Goal: Information Seeking & Learning: Learn about a topic

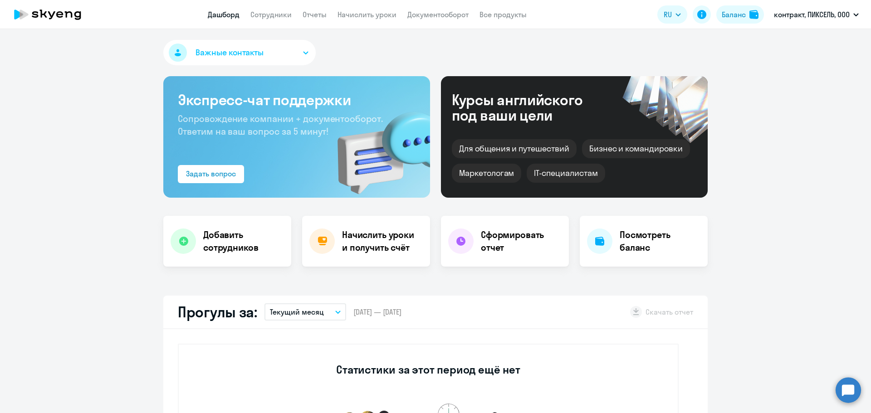
select select "30"
click at [274, 15] on link "Сотрудники" at bounding box center [270, 14] width 41 height 9
select select "30"
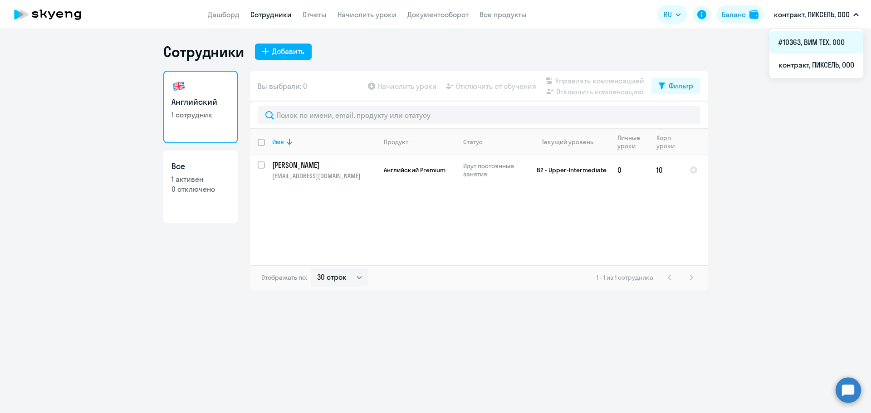
click at [809, 48] on li "#10363, ВИМ ТЕХ, ООО" at bounding box center [816, 42] width 94 height 23
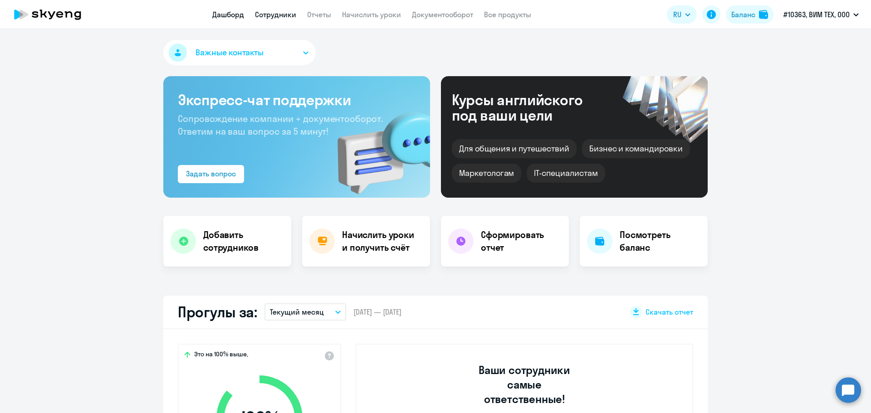
click at [259, 11] on link "Сотрудники" at bounding box center [275, 14] width 41 height 9
select select "30"
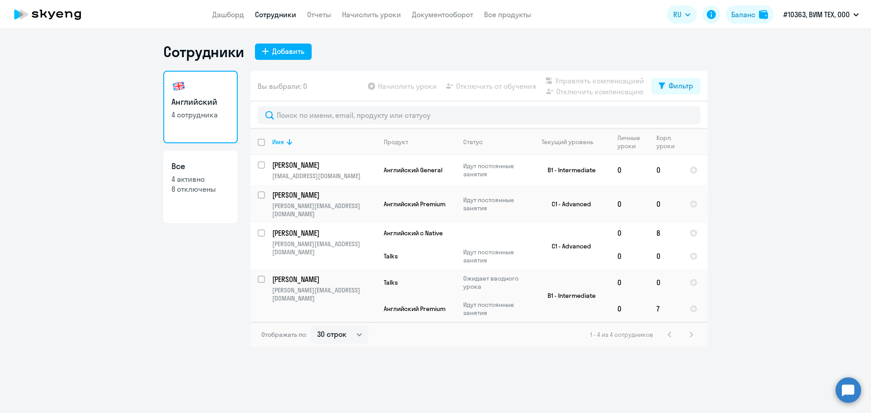
click at [221, 172] on h3 "Все" at bounding box center [200, 167] width 58 height 12
select select "30"
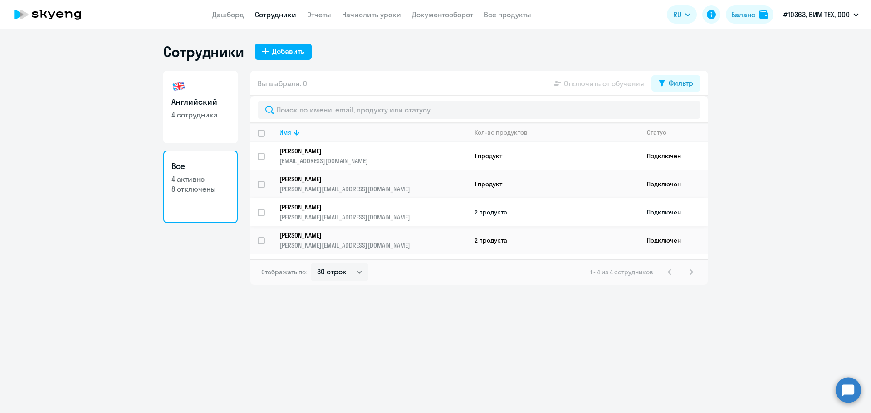
click at [353, 208] on p "[PERSON_NAME]" at bounding box center [366, 207] width 175 height 8
select select "english"
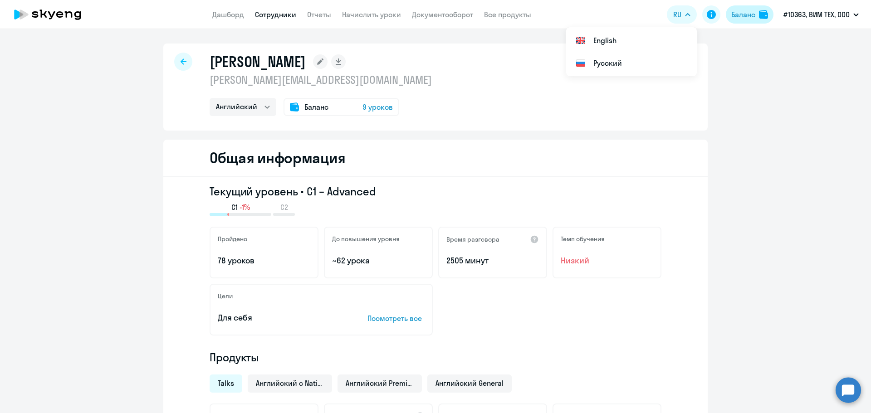
click at [745, 20] on div "Баланс" at bounding box center [743, 14] width 24 height 11
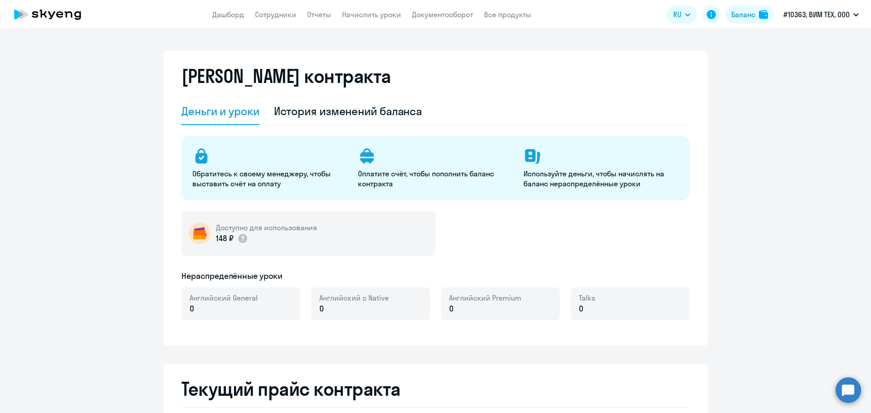
select select "english_adult_not_native_speaker"
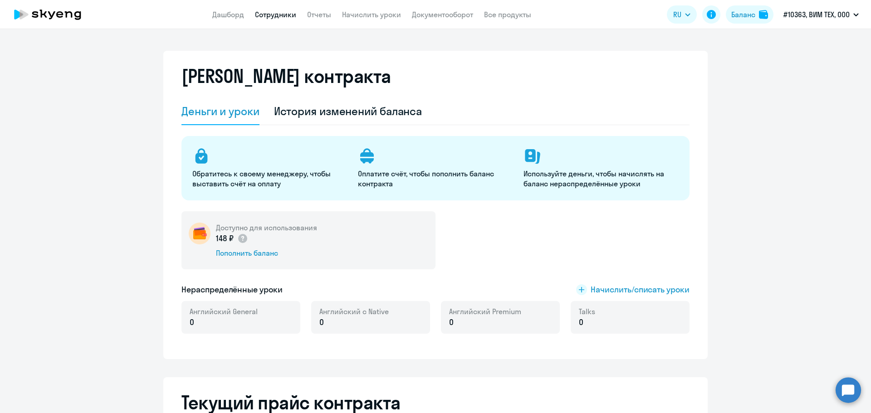
click at [271, 15] on link "Сотрудники" at bounding box center [275, 14] width 41 height 9
select select "30"
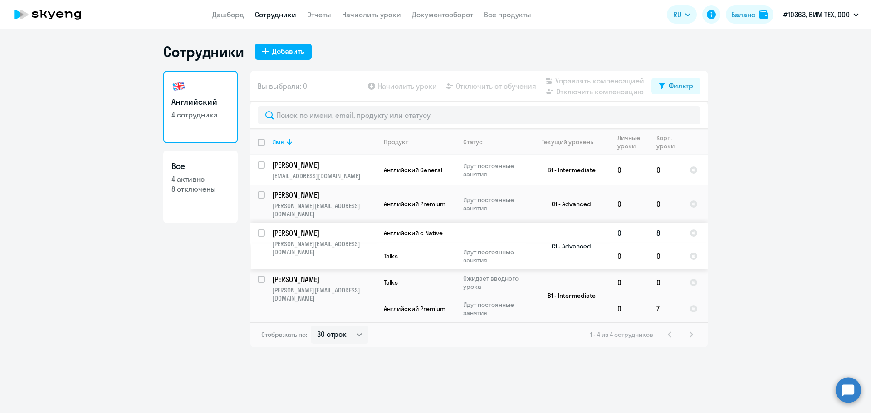
click at [336, 240] on p "[PERSON_NAME][EMAIL_ADDRESS][DOMAIN_NAME]" at bounding box center [324, 248] width 104 height 16
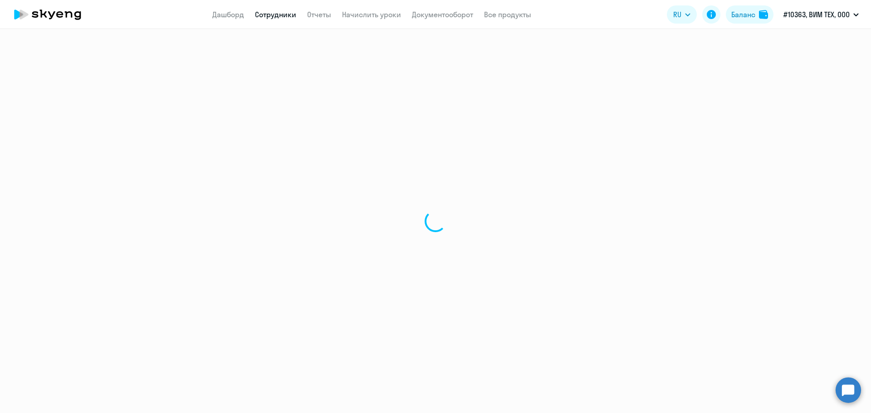
select select "english"
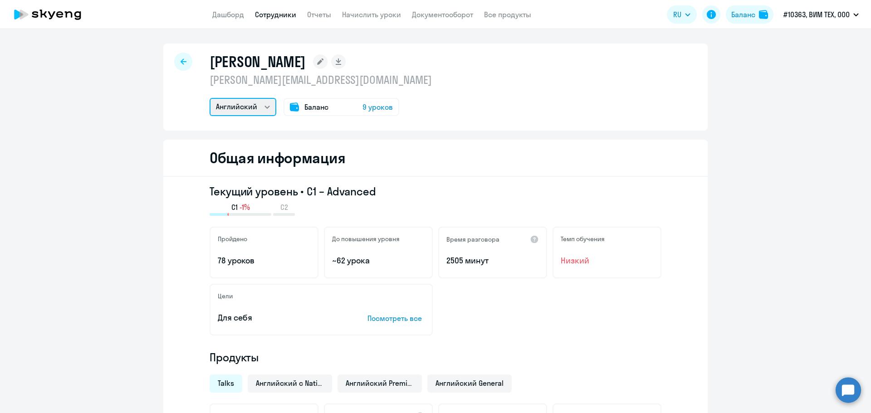
click at [265, 110] on select "Английский" at bounding box center [243, 107] width 67 height 18
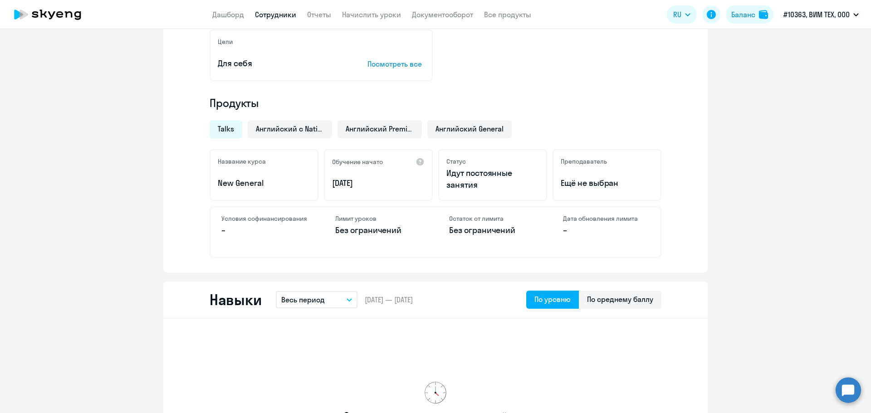
scroll to position [227, 0]
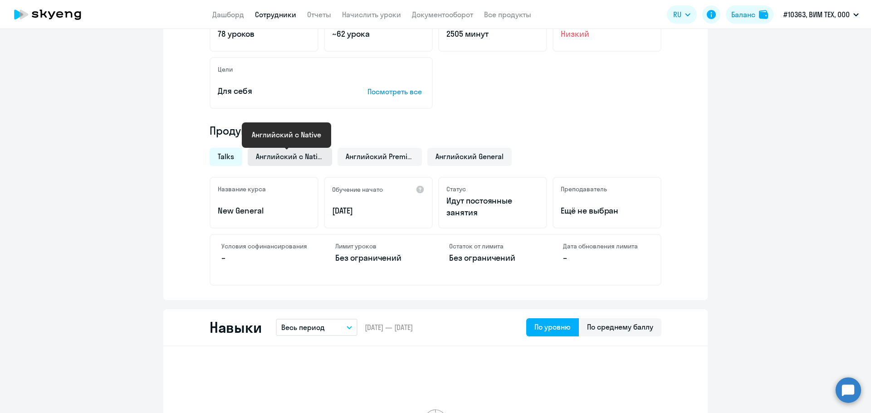
click at [289, 154] on span "Английский с Native" at bounding box center [290, 157] width 68 height 10
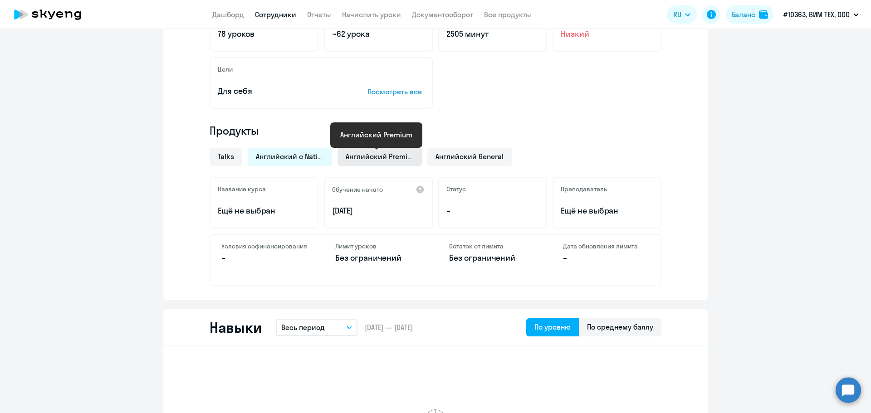
click at [376, 152] on span "Английский Premium" at bounding box center [380, 157] width 68 height 10
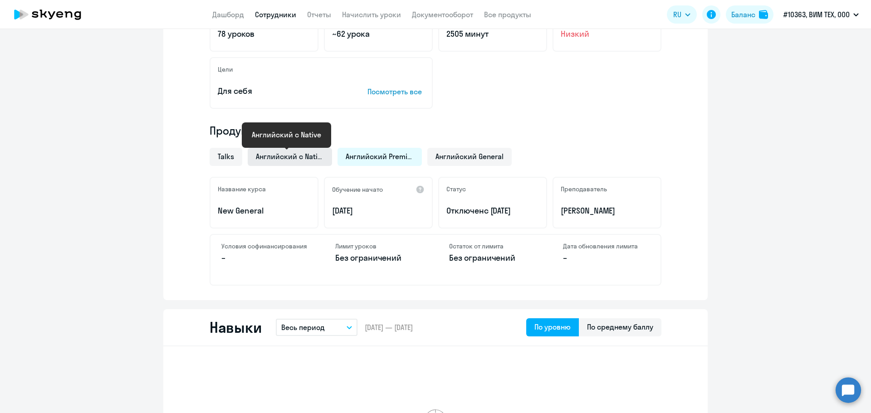
click at [297, 154] on span "Английский с Native" at bounding box center [290, 157] width 68 height 10
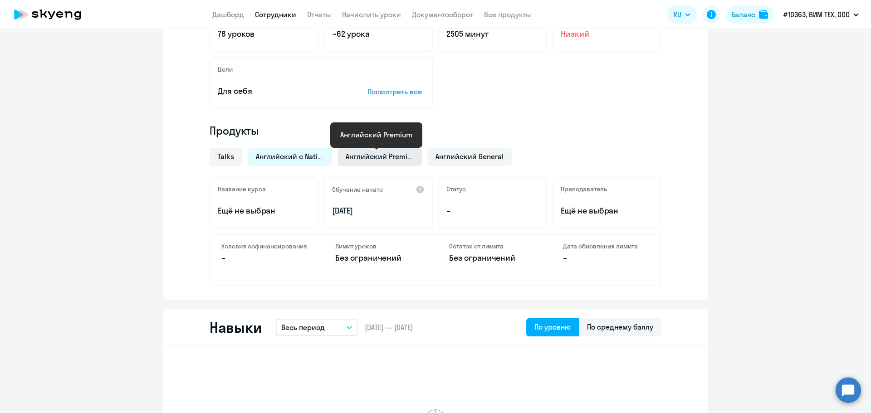
click at [370, 157] on span "Английский Premium" at bounding box center [380, 157] width 68 height 10
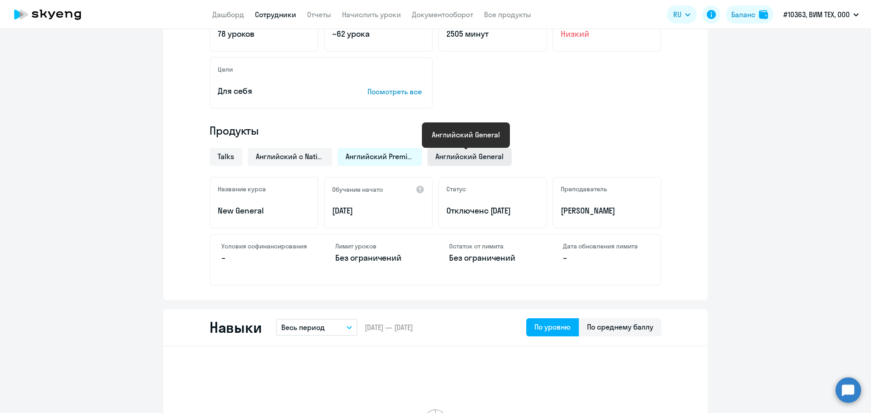
click at [465, 159] on span "Английский General" at bounding box center [470, 157] width 68 height 10
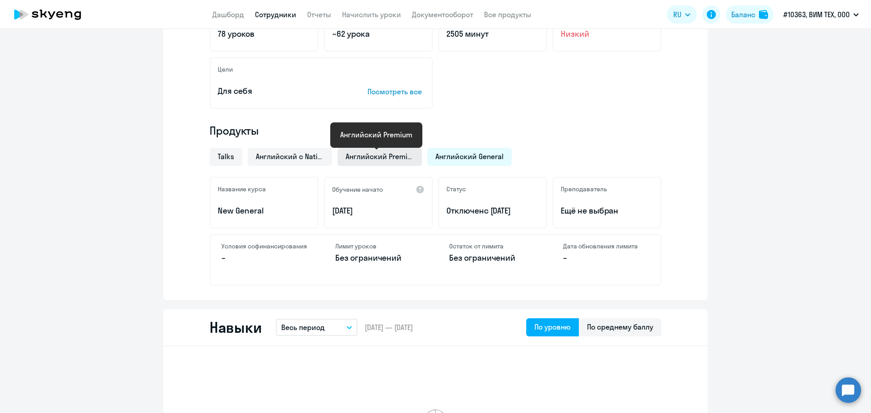
click at [363, 153] on span "Английский Premium" at bounding box center [380, 157] width 68 height 10
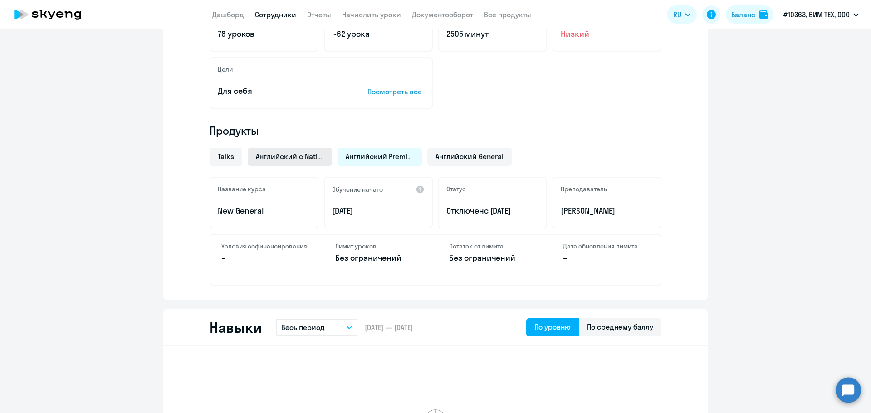
click at [294, 152] on span "Английский с Native" at bounding box center [290, 157] width 68 height 10
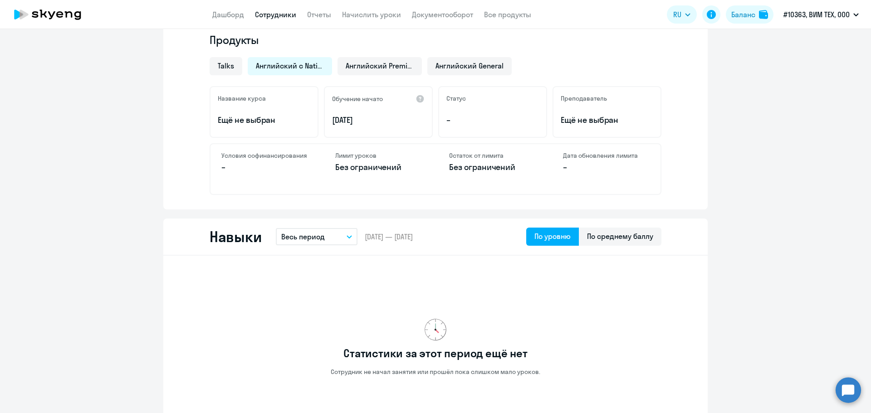
scroll to position [0, 0]
